Goal: Find specific page/section: Find specific page/section

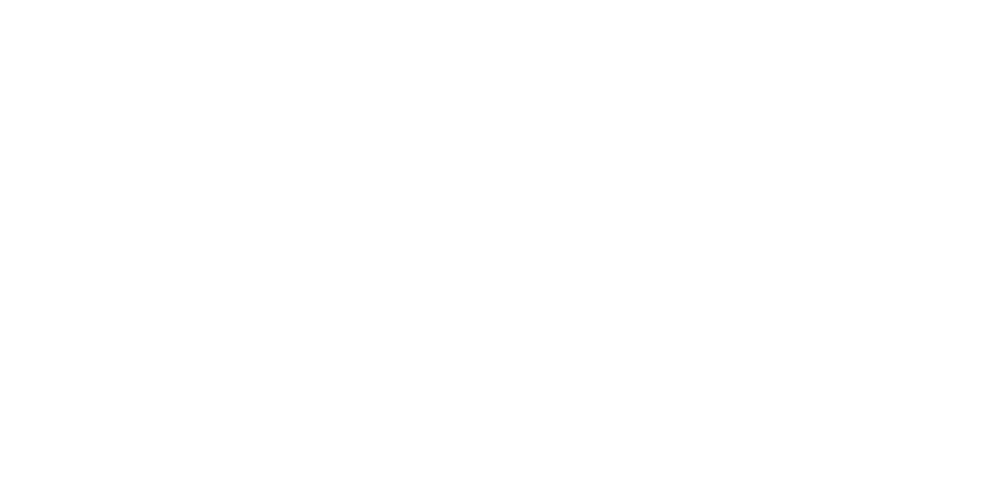
drag, startPoint x: 726, startPoint y: 25, endPoint x: 684, endPoint y: 33, distance: 42.5
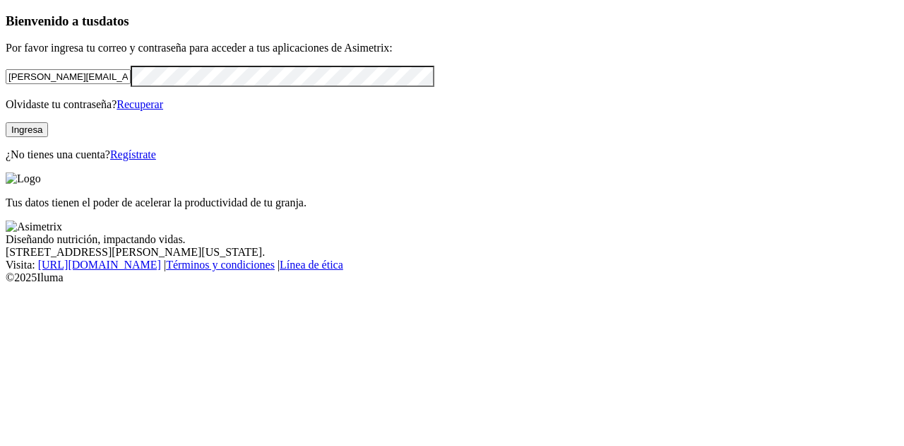
click at [48, 137] on button "Ingresa" at bounding box center [27, 129] width 42 height 15
